Goal: Task Accomplishment & Management: Use online tool/utility

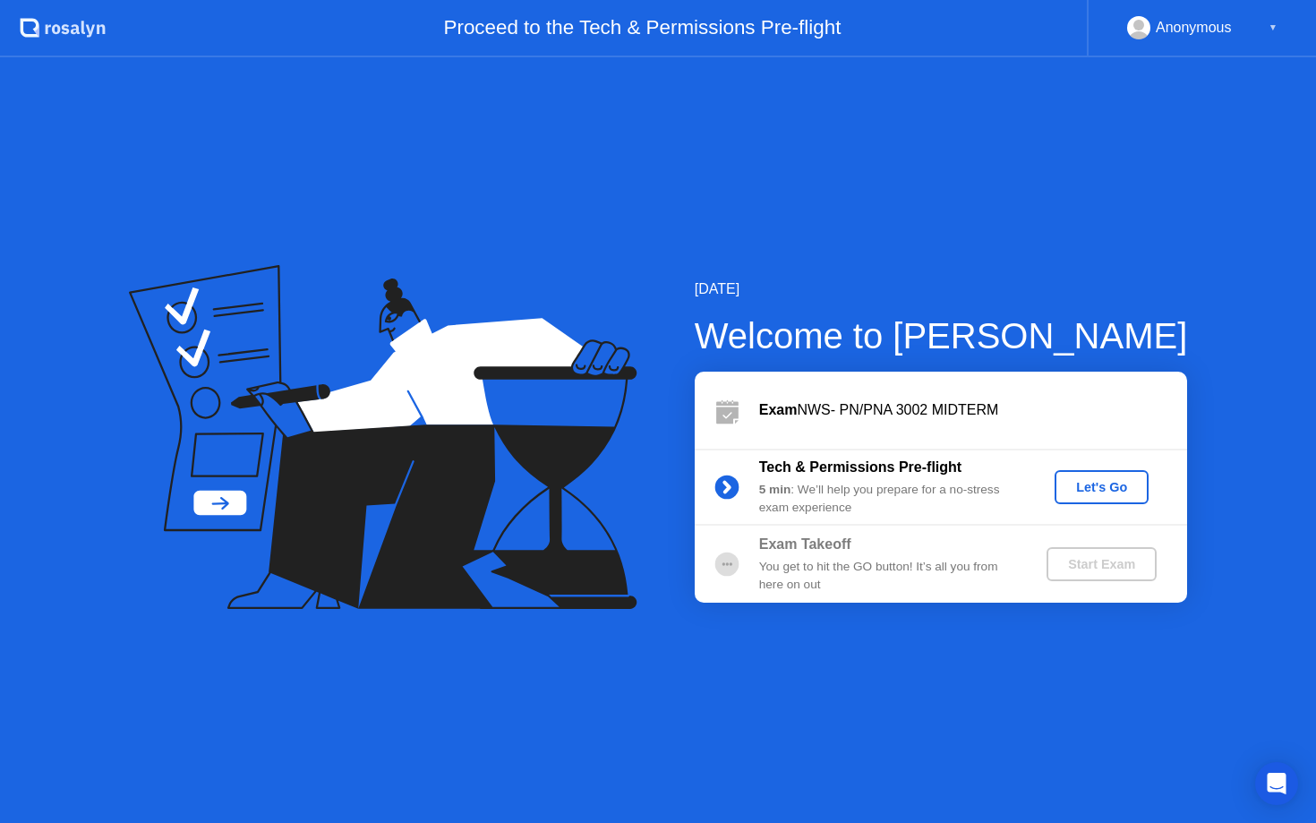
click at [1127, 491] on div "Let's Go" at bounding box center [1102, 487] width 80 height 14
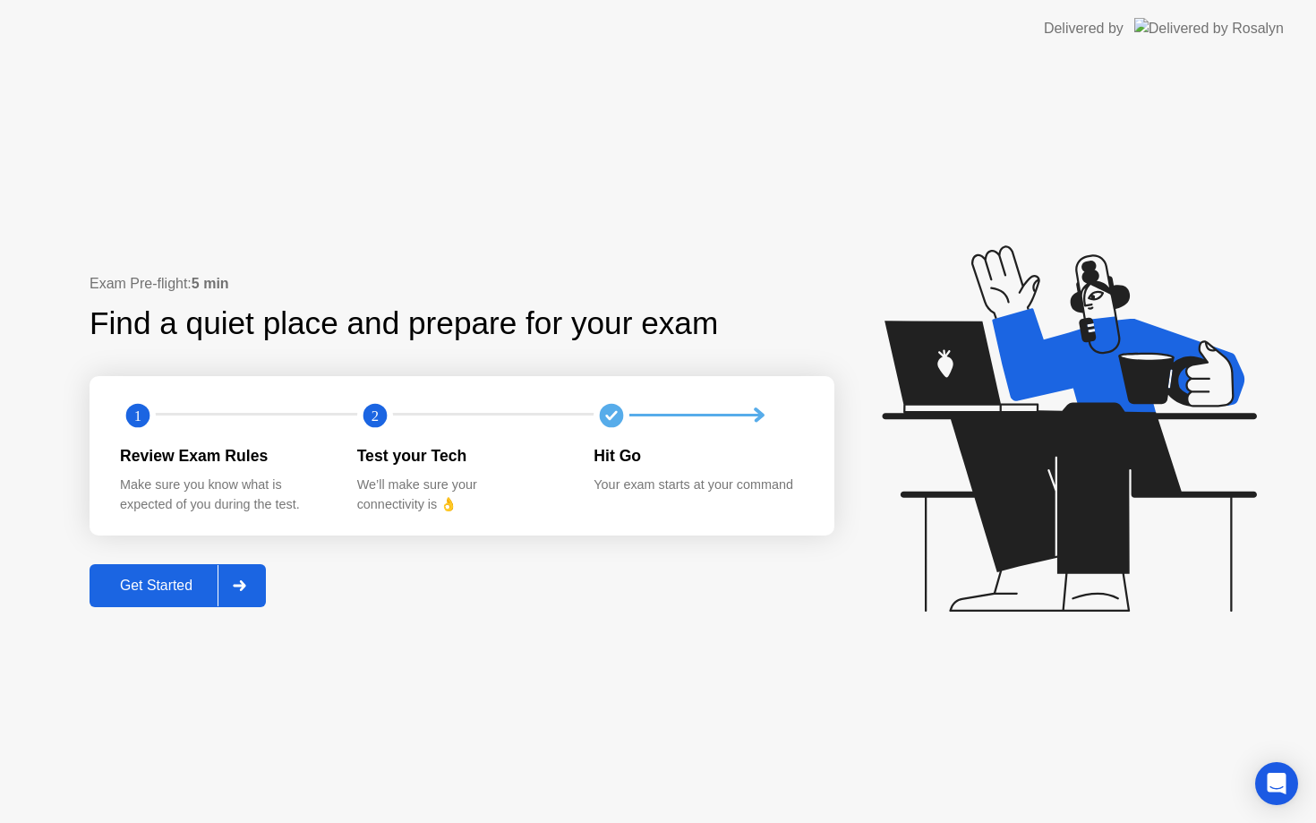
click at [220, 566] on div at bounding box center [239, 585] width 43 height 41
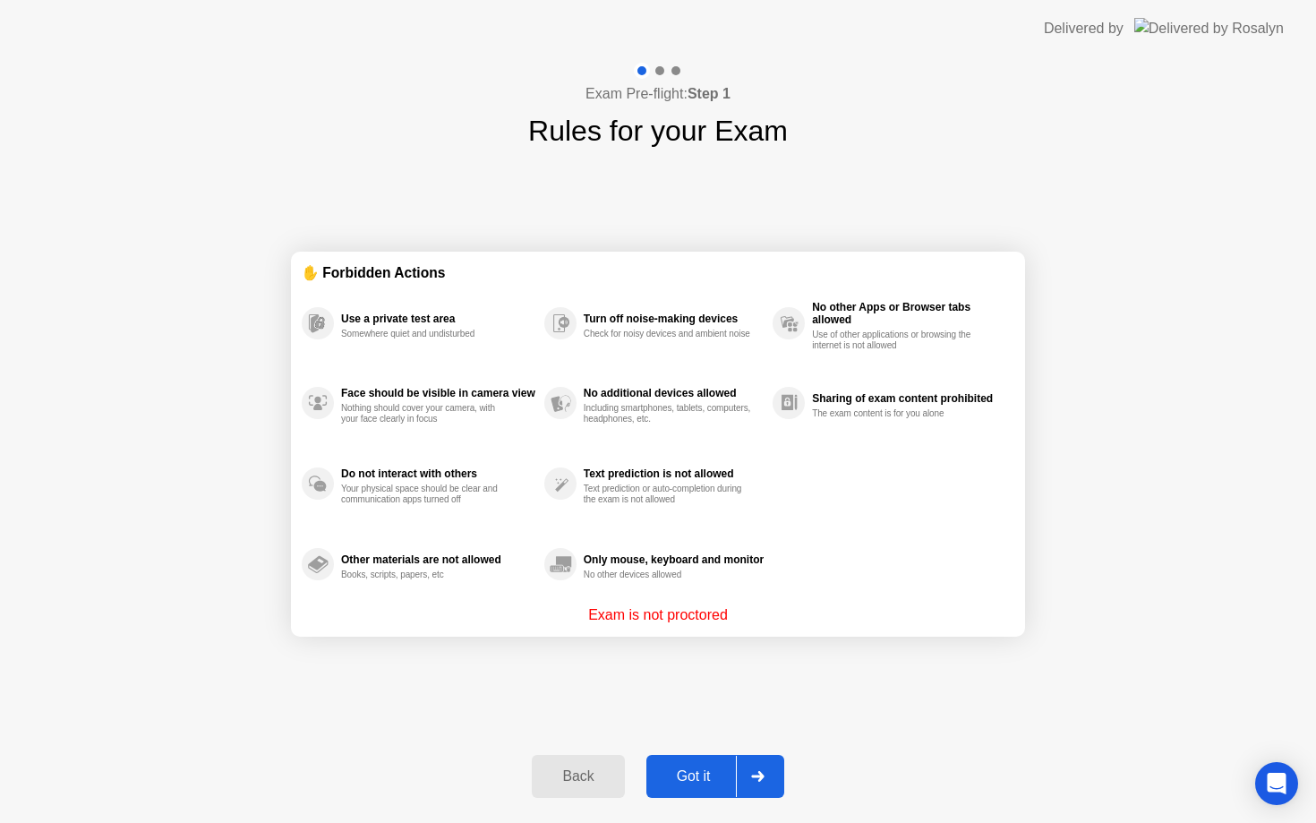
click at [728, 787] on button "Got it" at bounding box center [715, 776] width 138 height 43
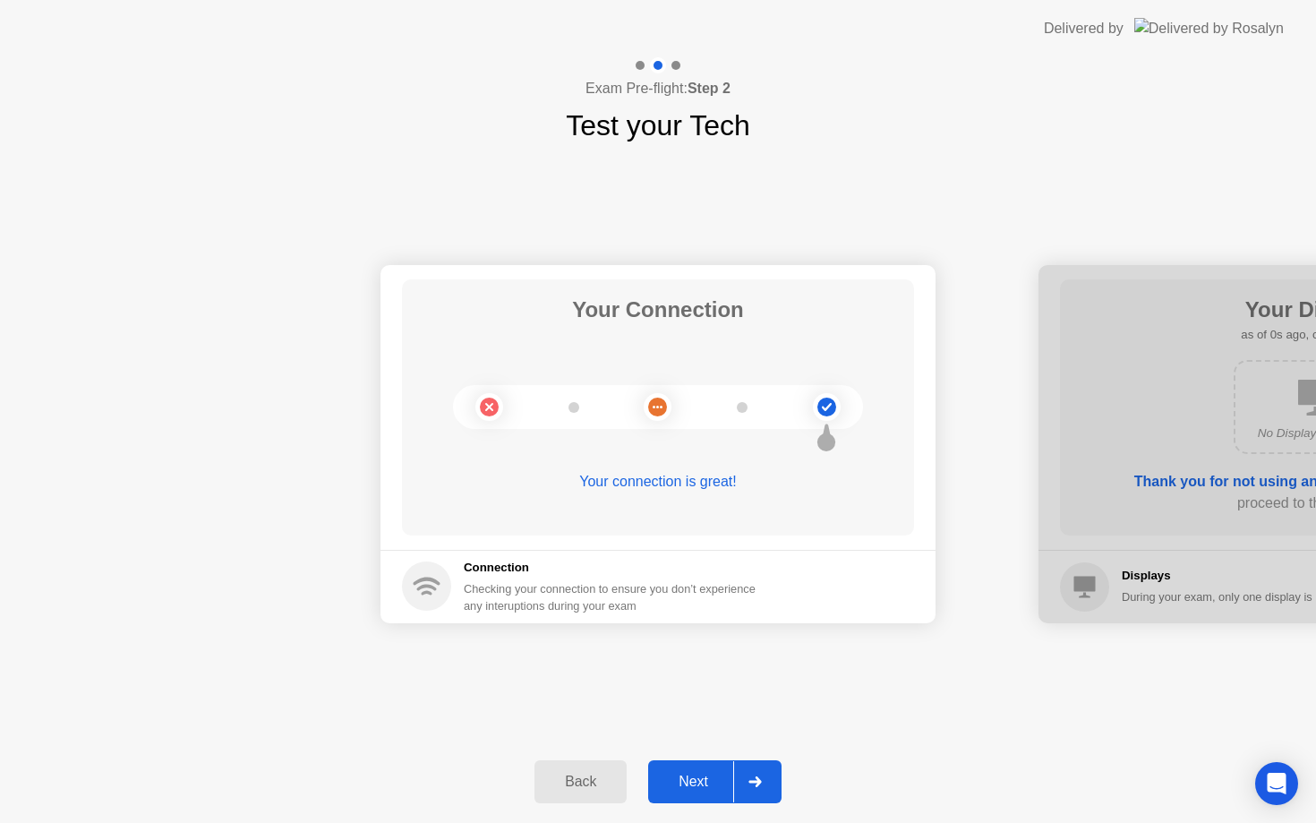
click at [728, 788] on div "Next" at bounding box center [693, 781] width 80 height 16
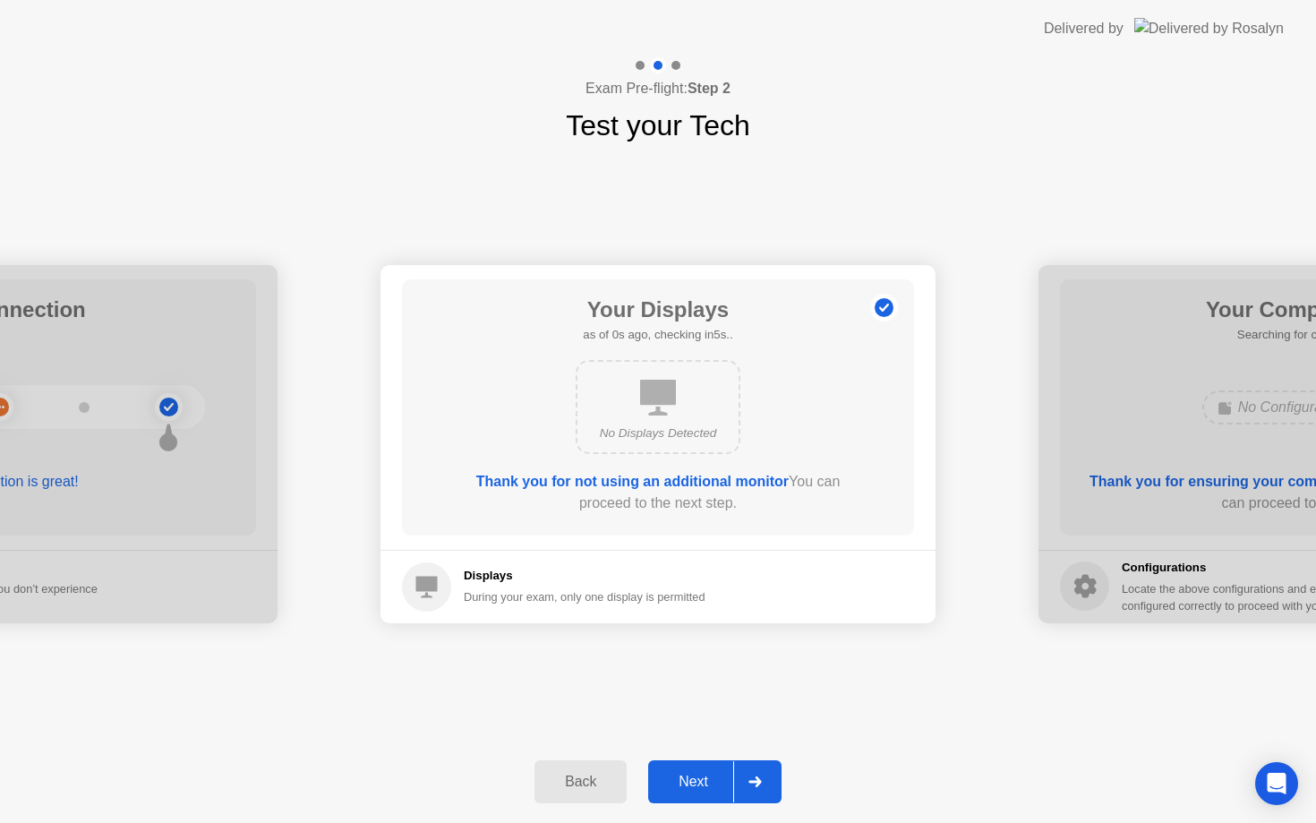
click at [728, 789] on div "Next" at bounding box center [693, 781] width 80 height 16
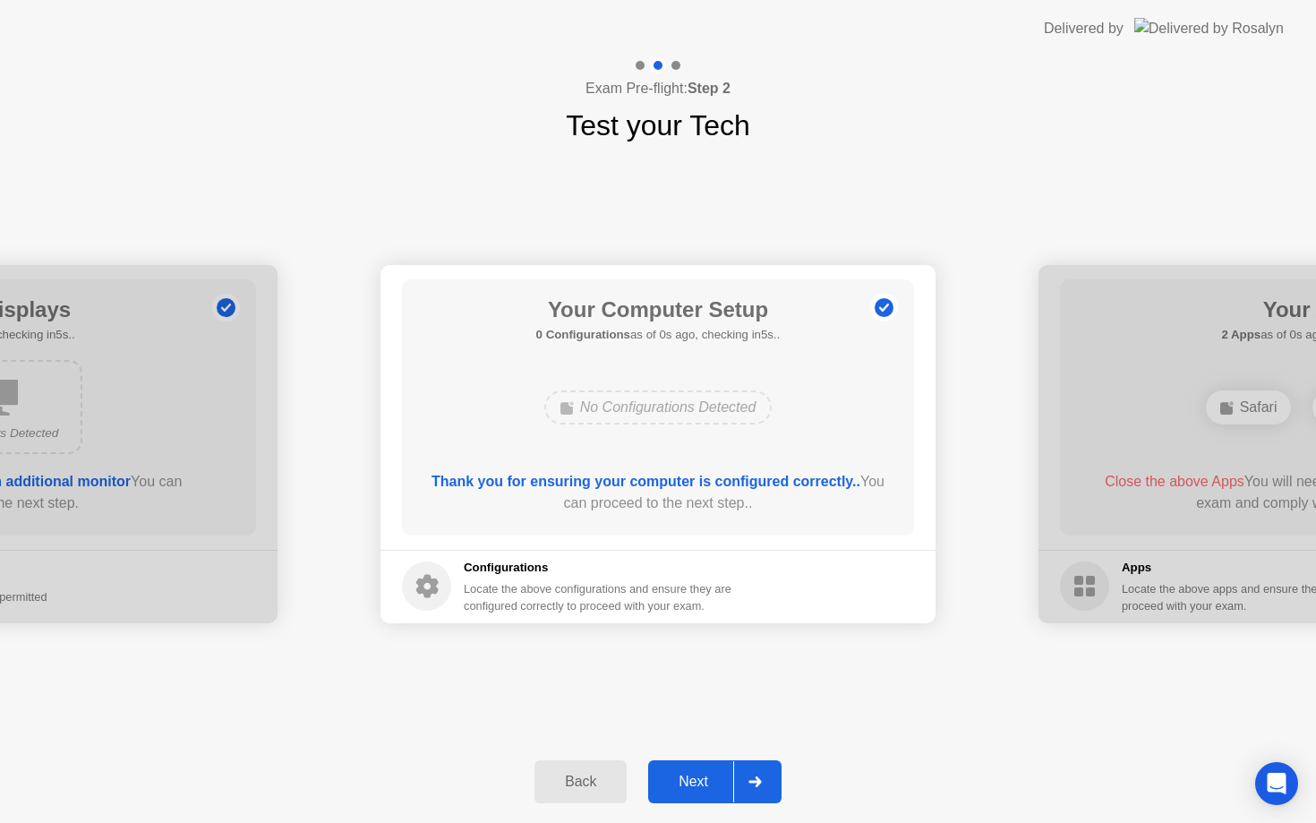
click at [728, 789] on div "Next" at bounding box center [693, 781] width 80 height 16
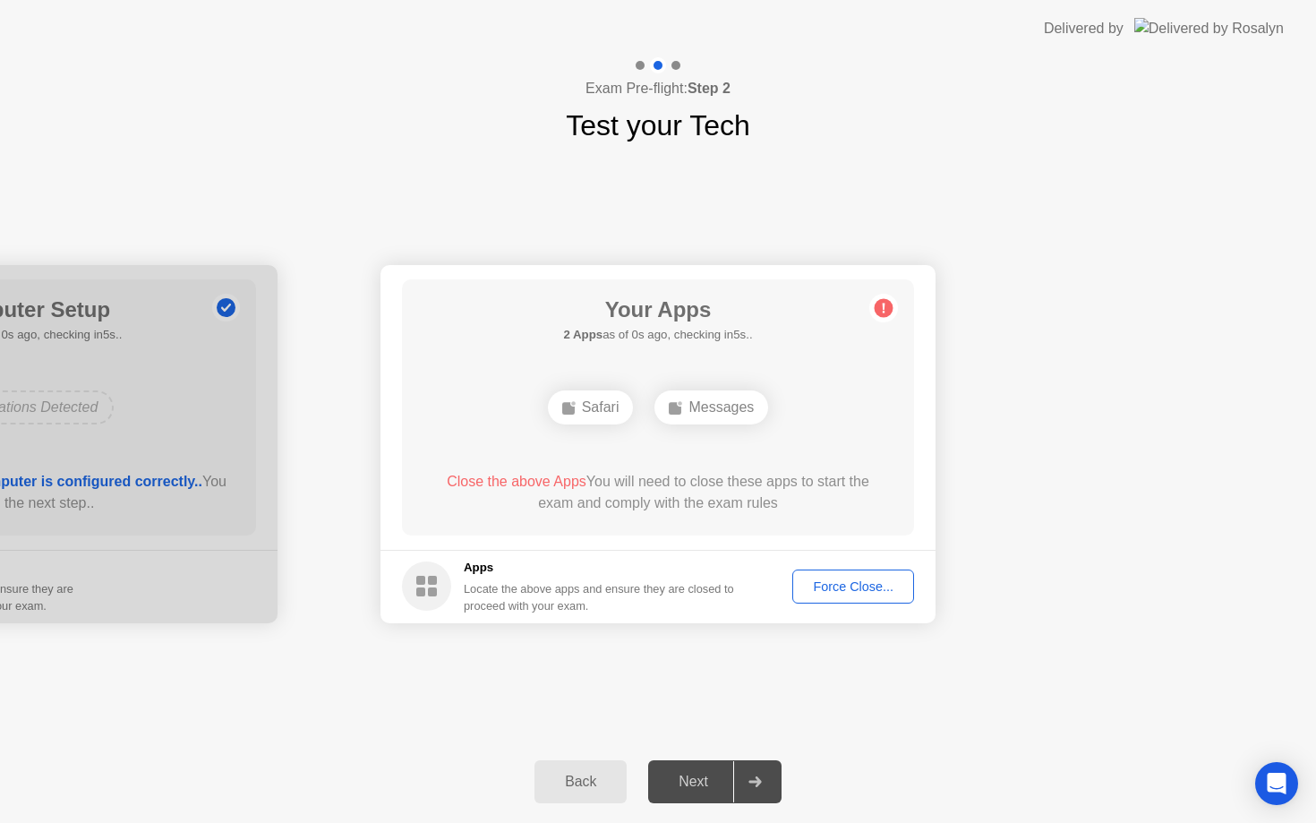
click at [728, 789] on div "Next" at bounding box center [693, 781] width 80 height 16
click at [870, 586] on div "Force Close..." at bounding box center [852, 586] width 109 height 14
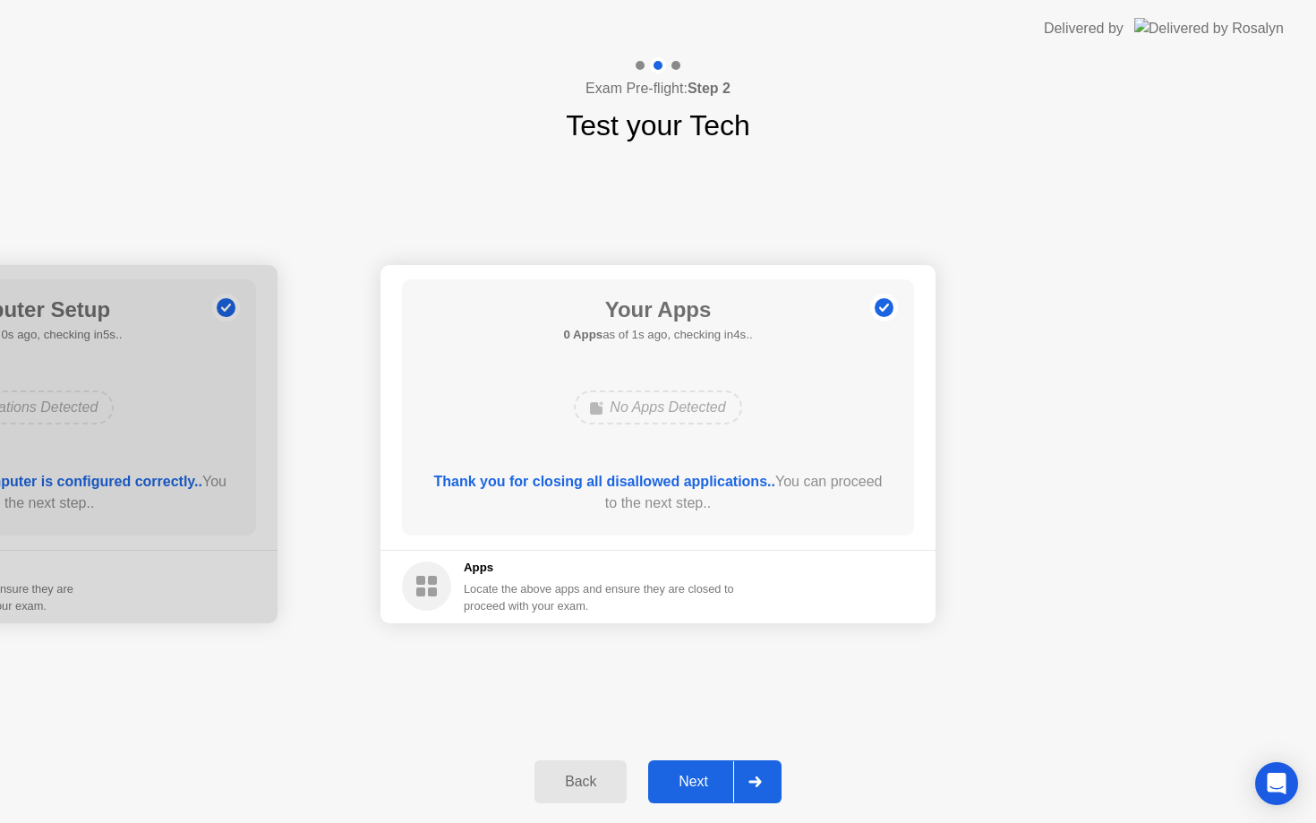
click at [687, 775] on div "Next" at bounding box center [693, 781] width 80 height 16
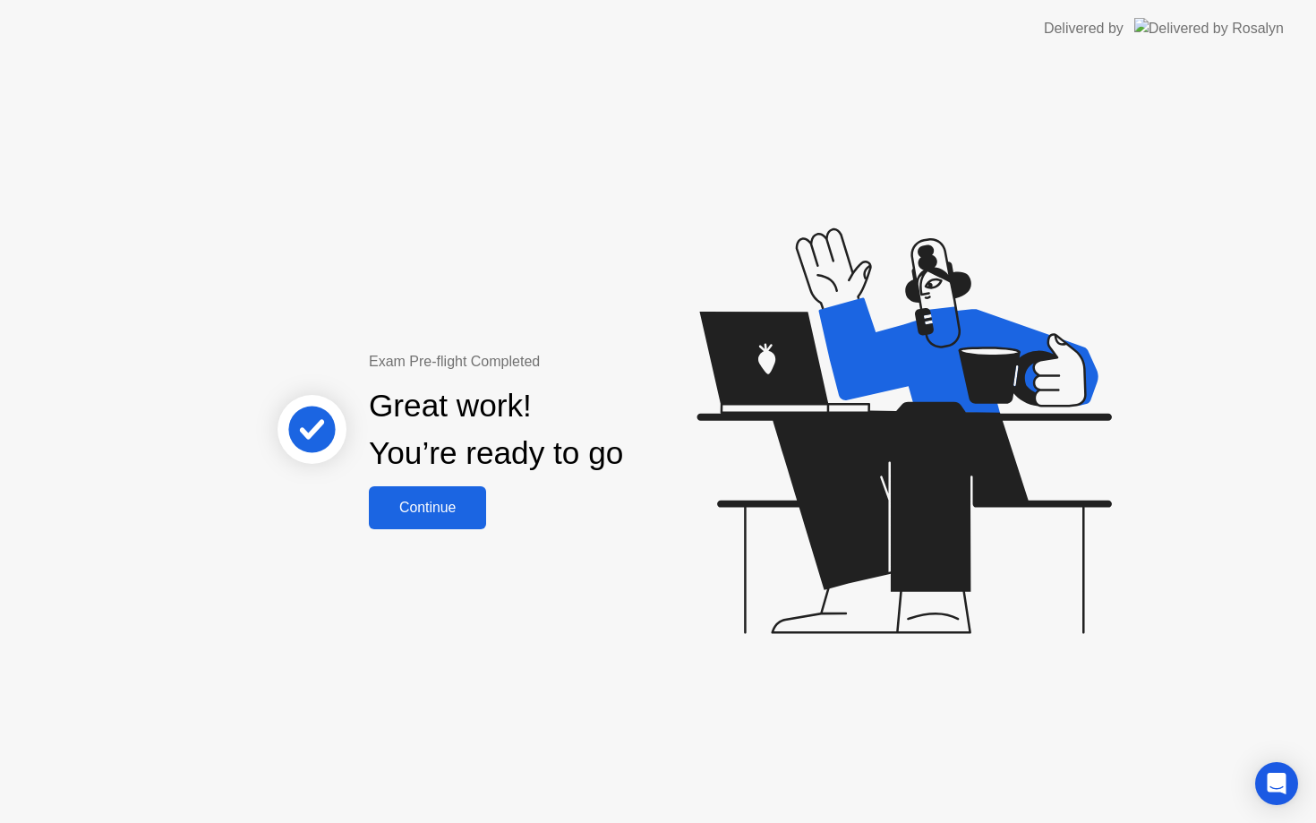
click at [431, 499] on div "Continue" at bounding box center [427, 507] width 107 height 16
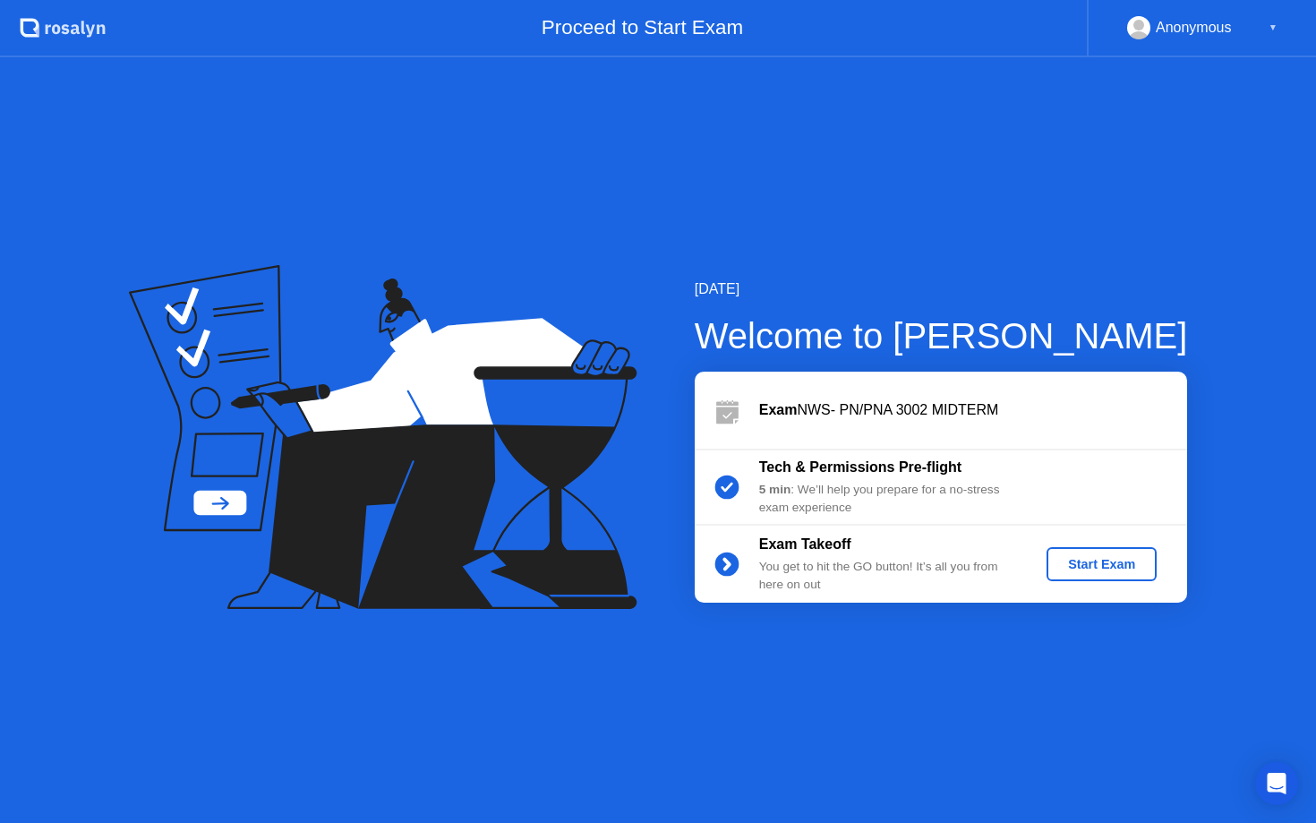
click at [1086, 579] on button "Start Exam" at bounding box center [1101, 564] width 110 height 34
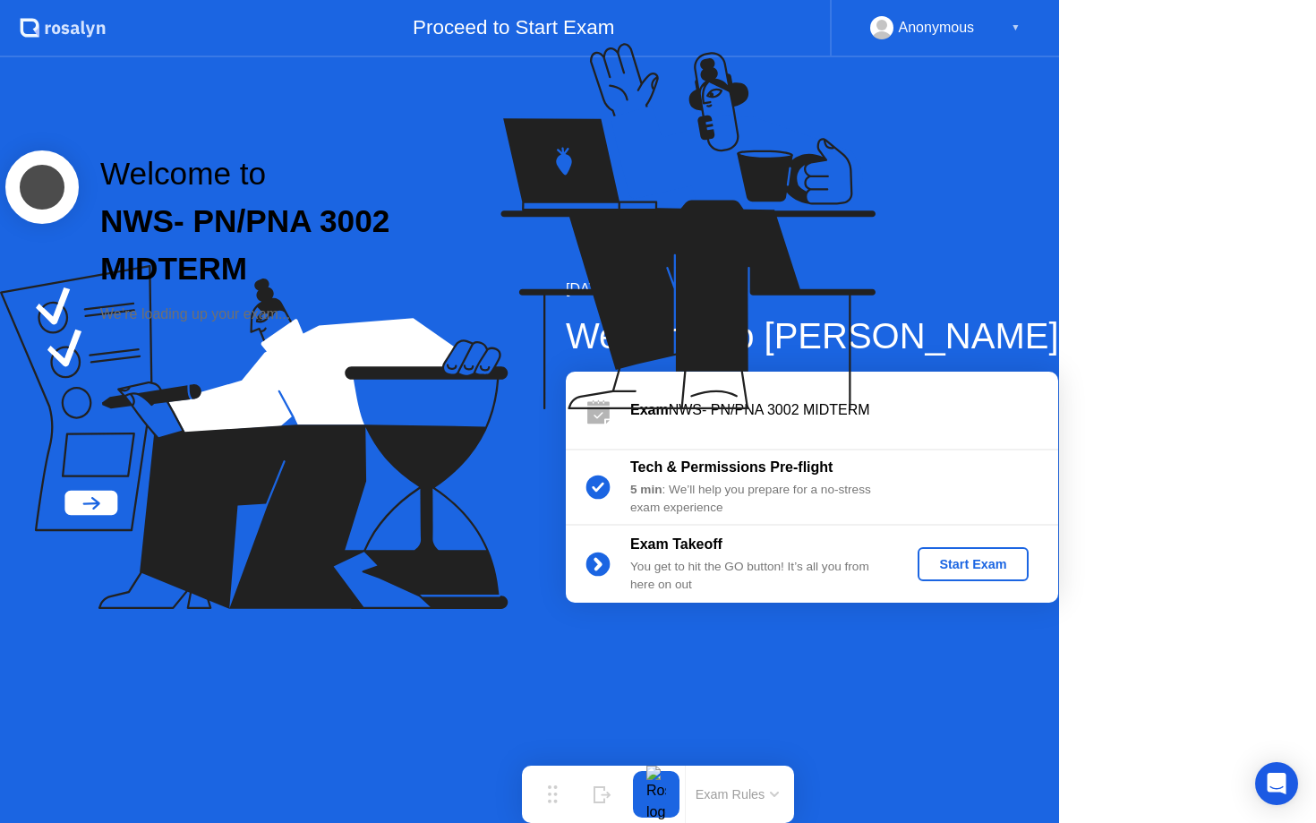
click at [915, 464] on icon at bounding box center [684, 234] width 462 height 458
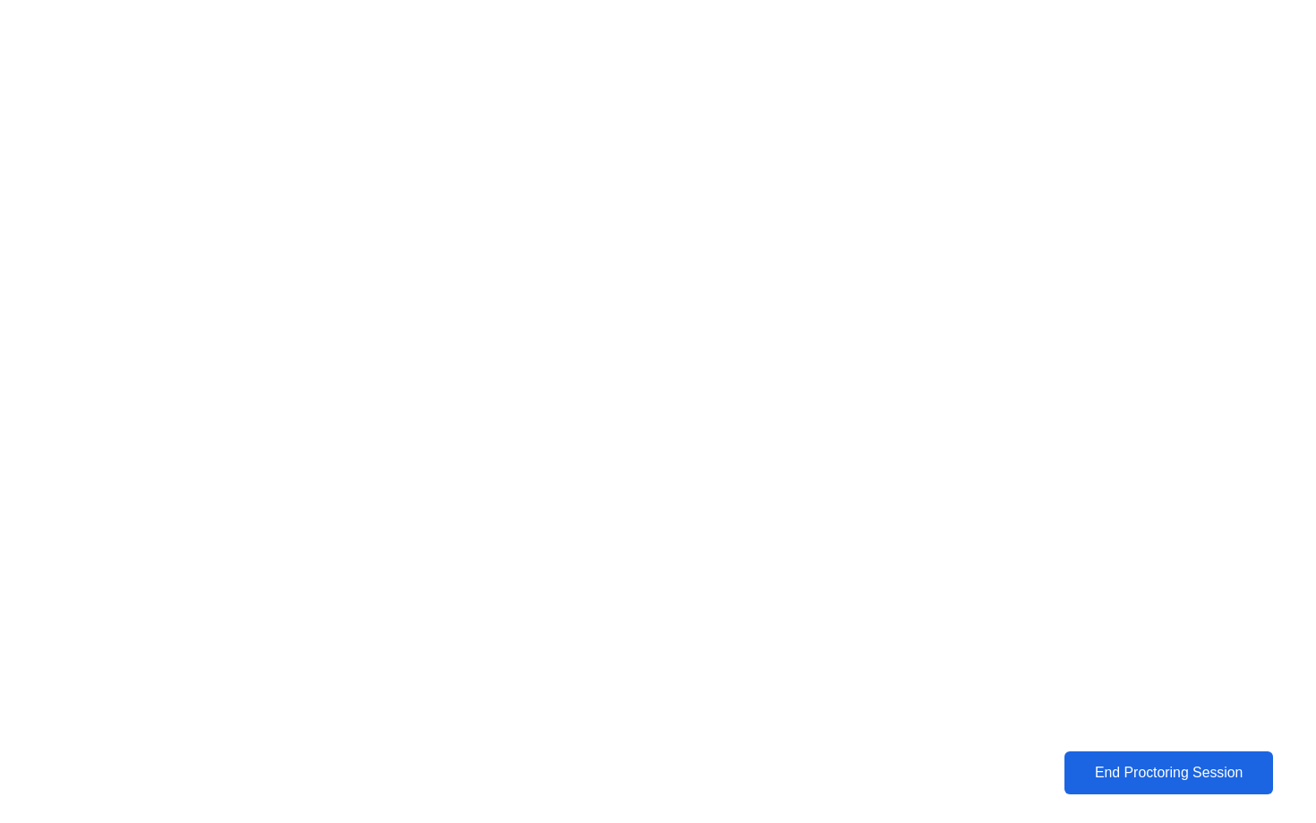
click at [1135, 759] on button "End Proctoring Session" at bounding box center [1168, 772] width 209 height 43
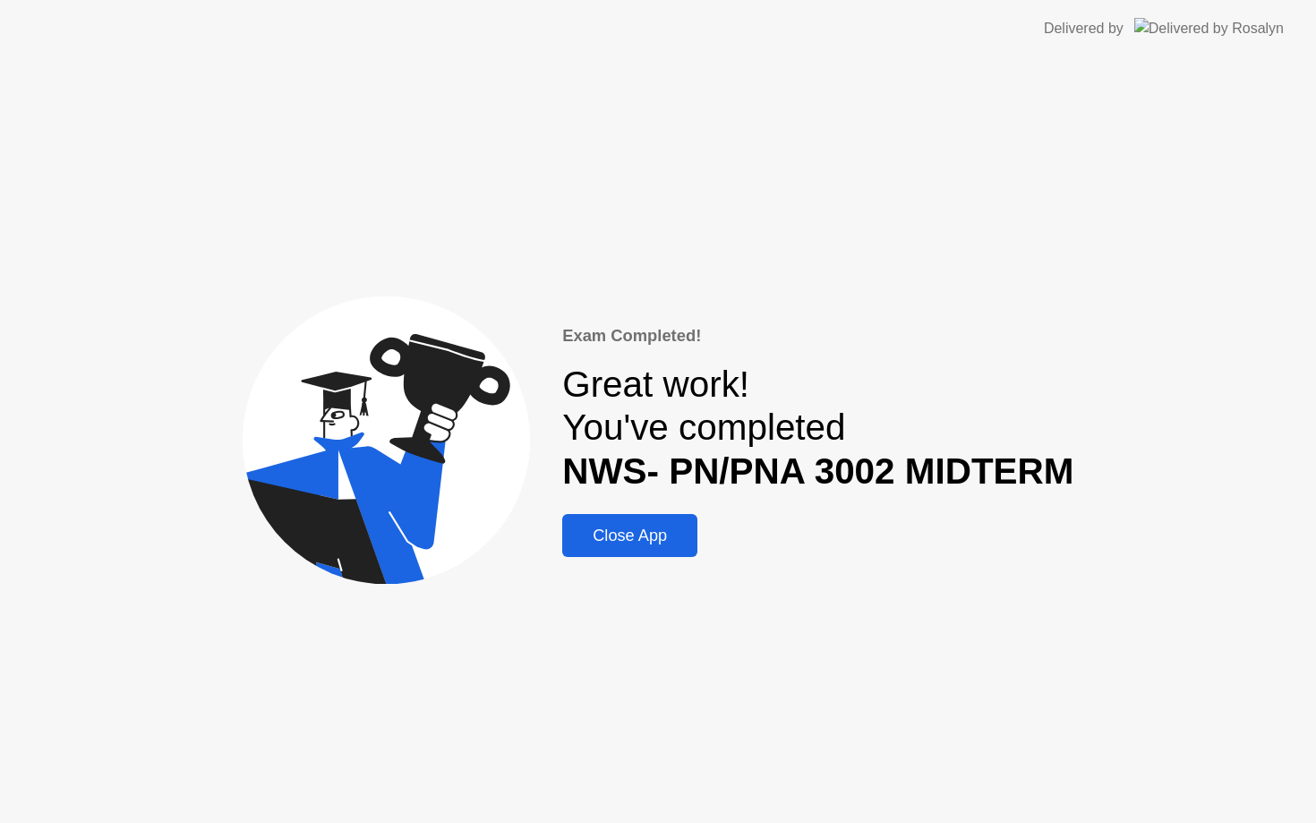
click at [570, 526] on div "Close App" at bounding box center [630, 535] width 124 height 19
